Goal: Task Accomplishment & Management: Use online tool/utility

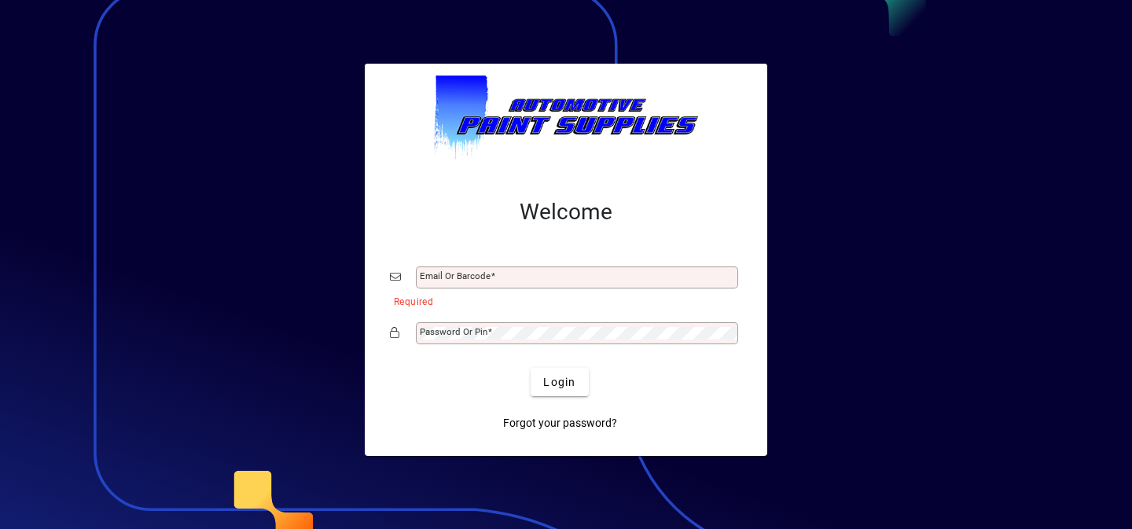
type input "**********"
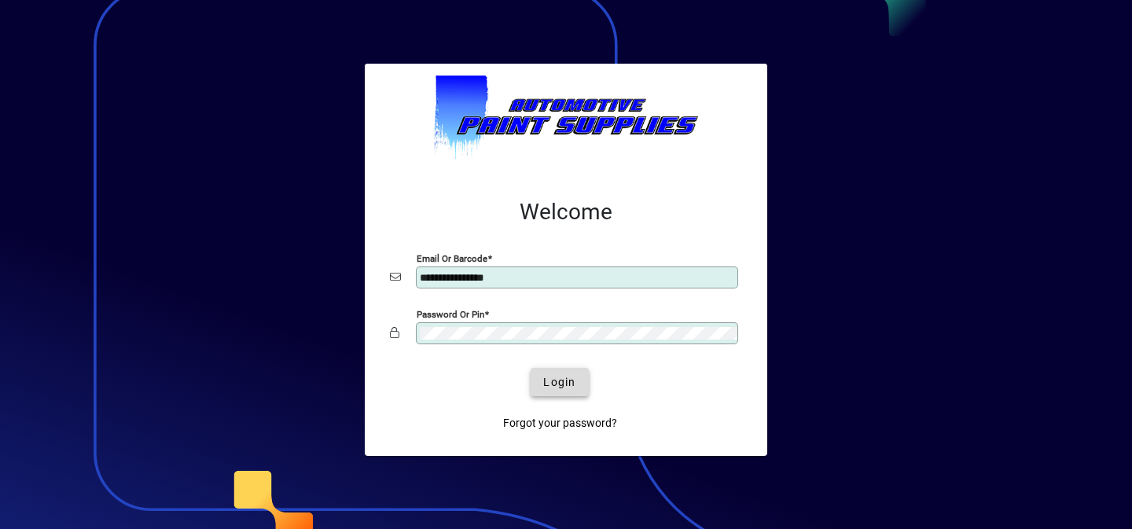
click at [559, 394] on span "submit" at bounding box center [559, 382] width 57 height 38
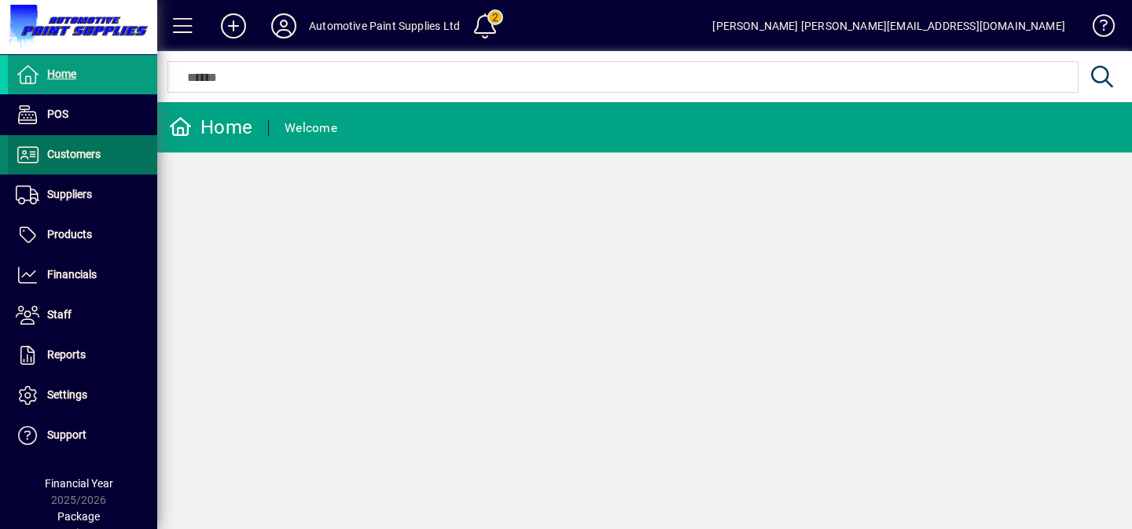
click at [97, 174] on span at bounding box center [82, 154] width 149 height 39
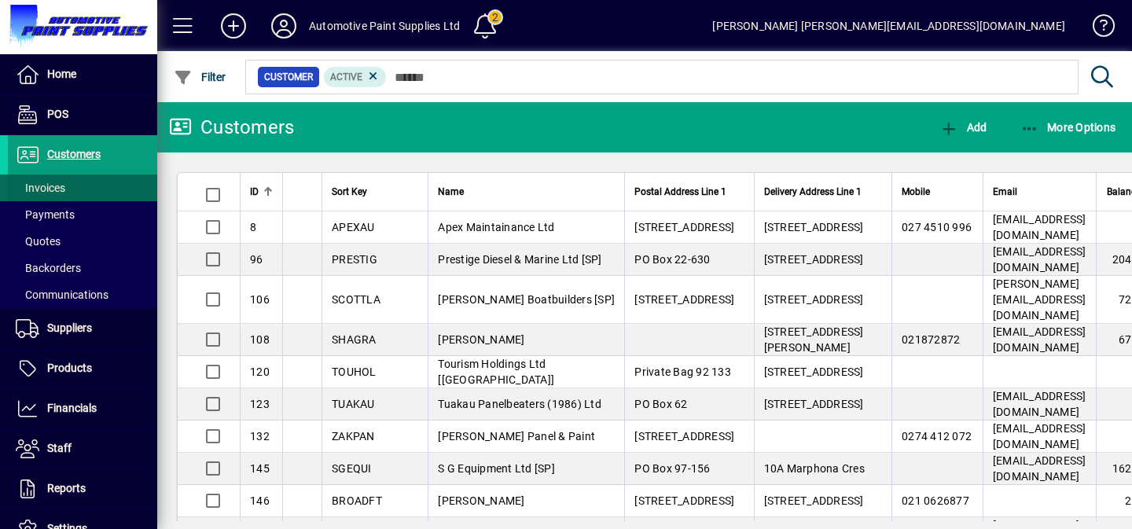
click at [90, 193] on span at bounding box center [82, 188] width 149 height 38
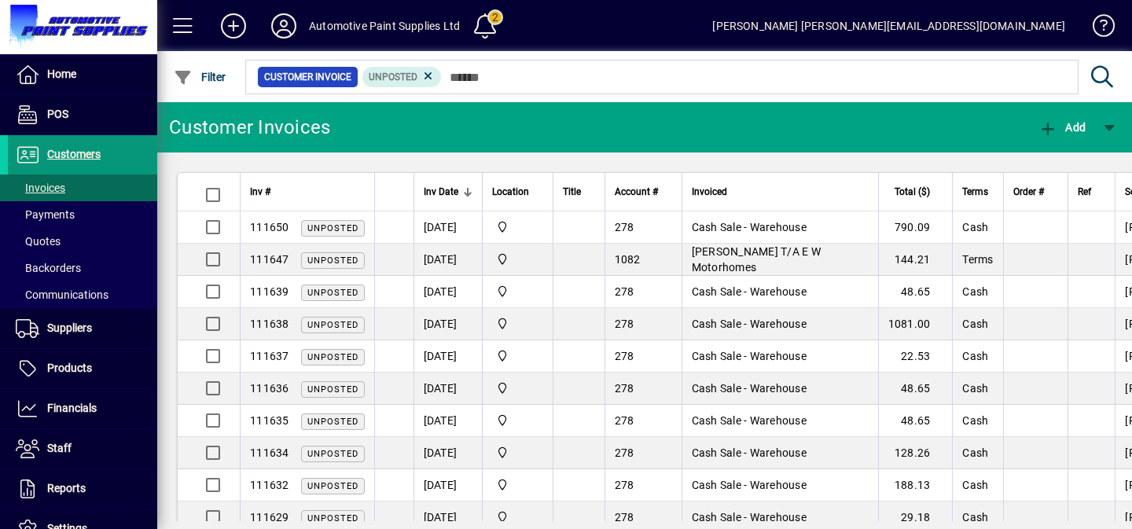
click at [94, 145] on span at bounding box center [82, 155] width 149 height 38
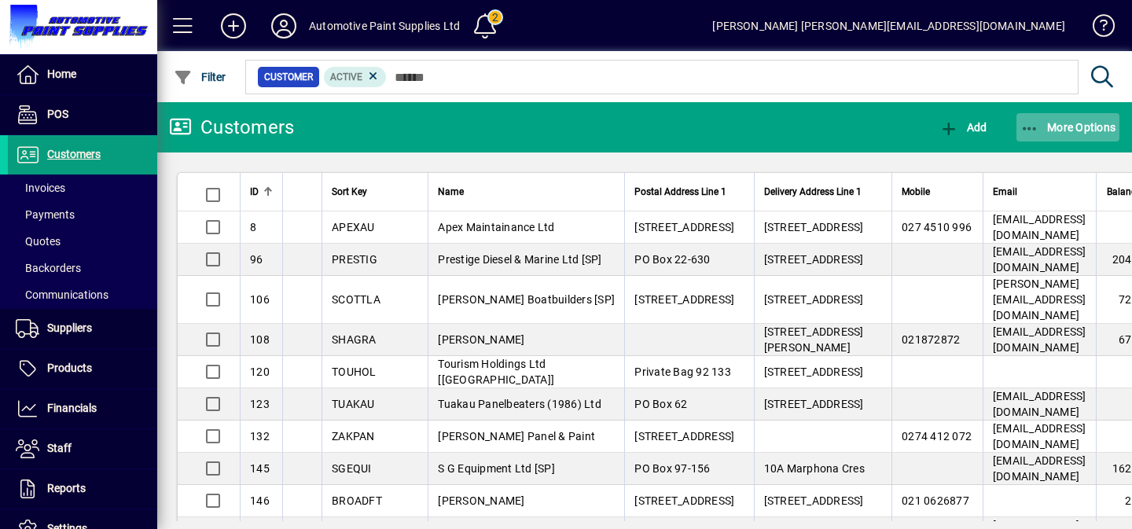
click at [1042, 121] on span "More Options" at bounding box center [1068, 127] width 96 height 13
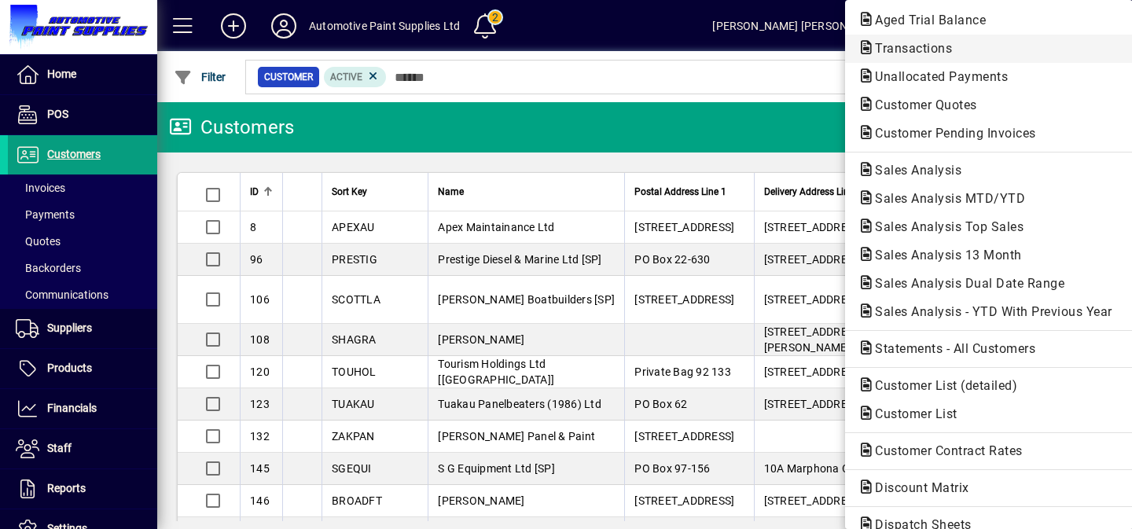
click at [923, 41] on span "Transactions" at bounding box center [909, 48] width 102 height 15
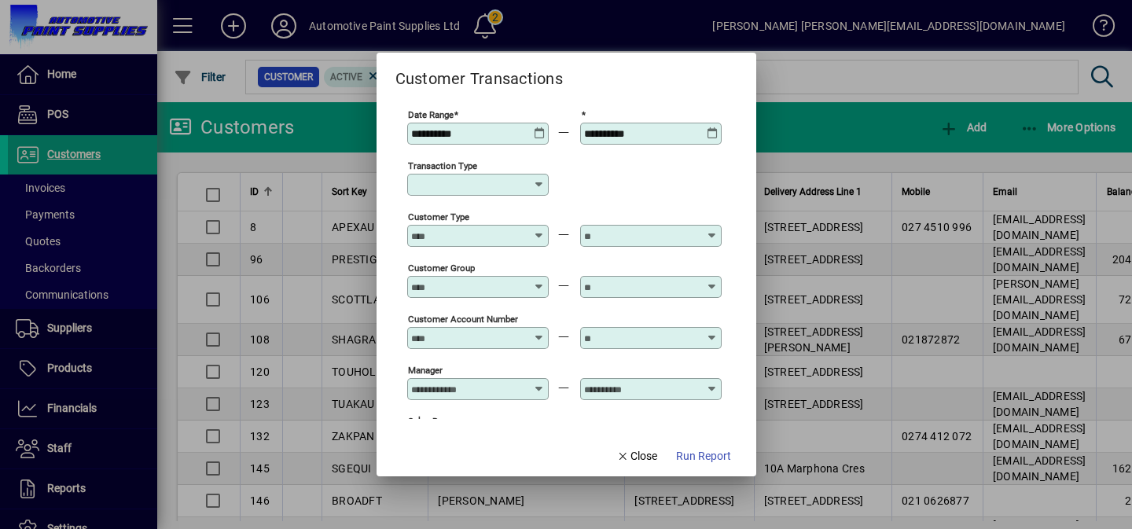
click at [487, 189] on input "Transaction Type" at bounding box center [472, 184] width 122 height 13
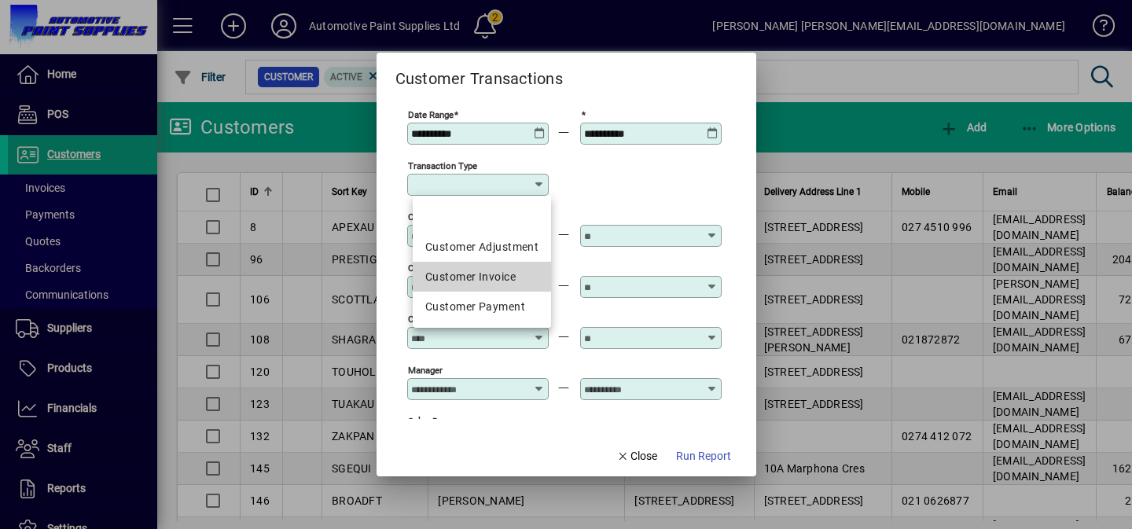
click at [487, 267] on mat-option "Customer Invoice" at bounding box center [482, 277] width 138 height 30
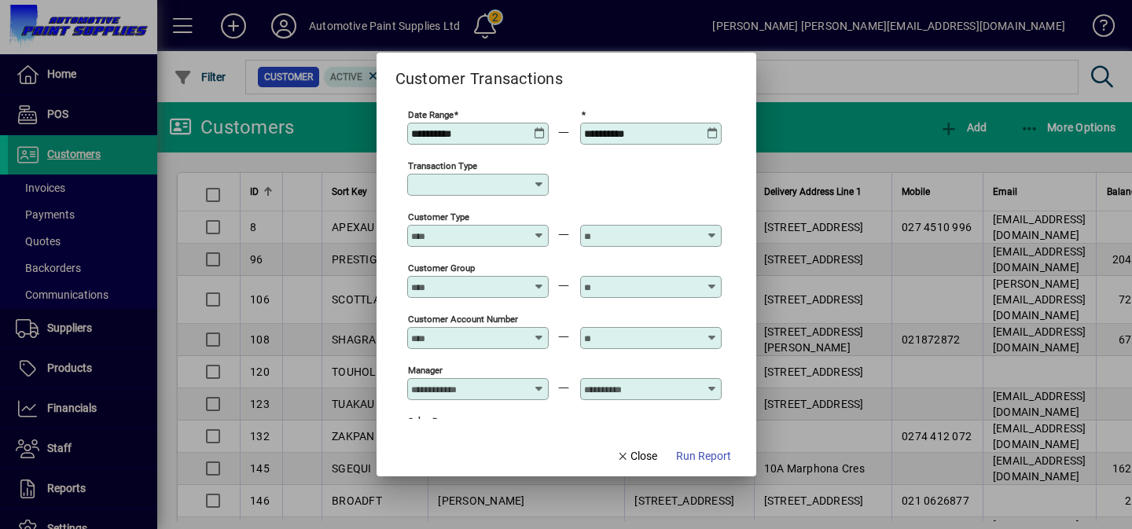
type input "**********"
click at [689, 465] on span "button" at bounding box center [704, 456] width 68 height 38
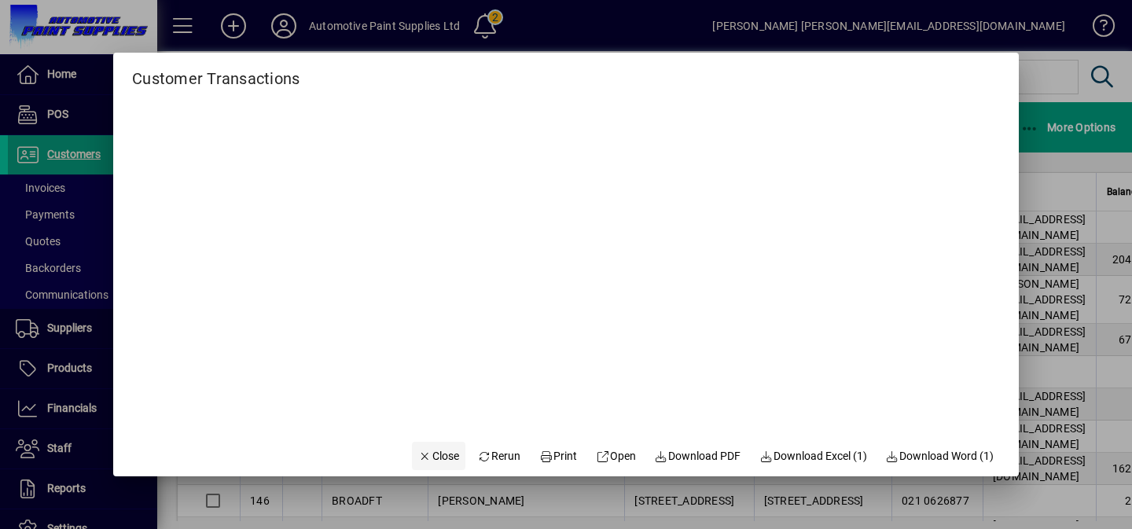
click at [431, 461] on span "Close" at bounding box center [438, 456] width 41 height 17
